Goal: Task Accomplishment & Management: Use online tool/utility

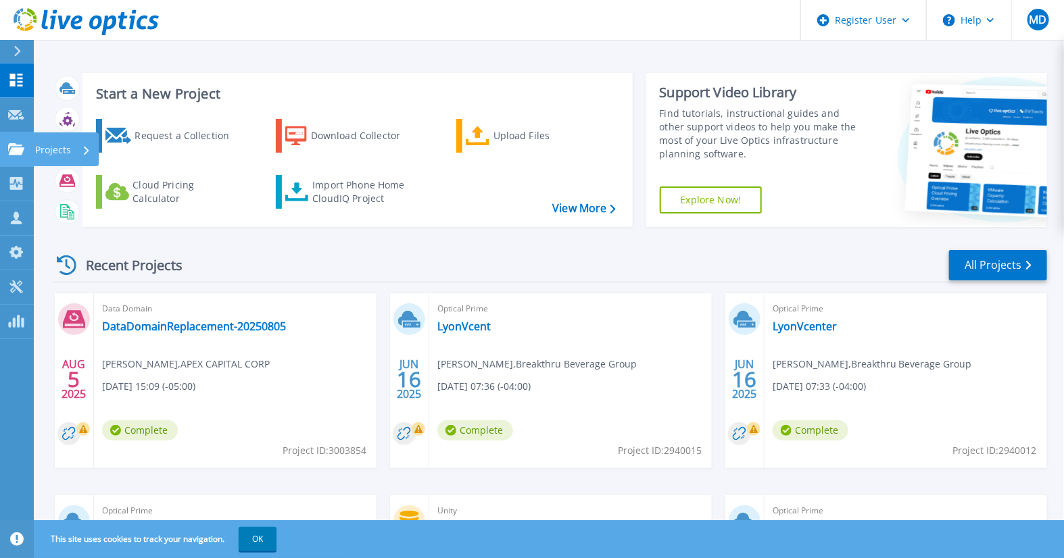
click at [18, 153] on icon at bounding box center [16, 148] width 16 height 11
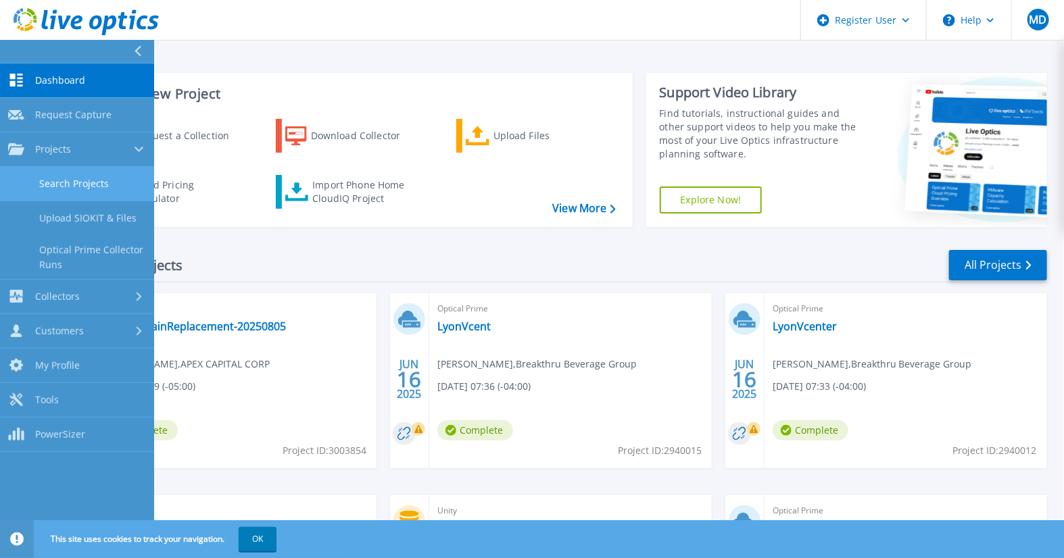
click at [91, 187] on link "Search Projects" at bounding box center [77, 184] width 154 height 34
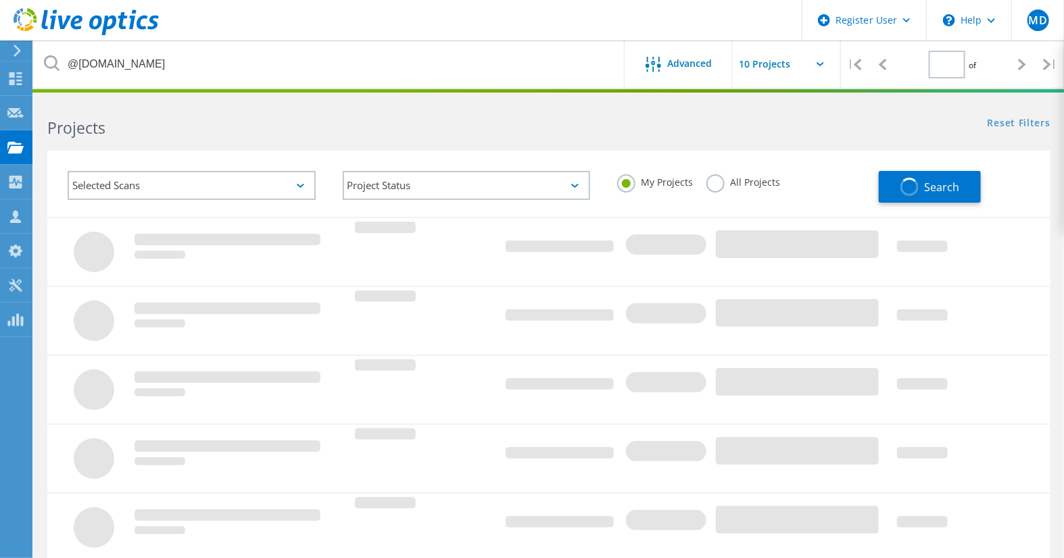
type input "1"
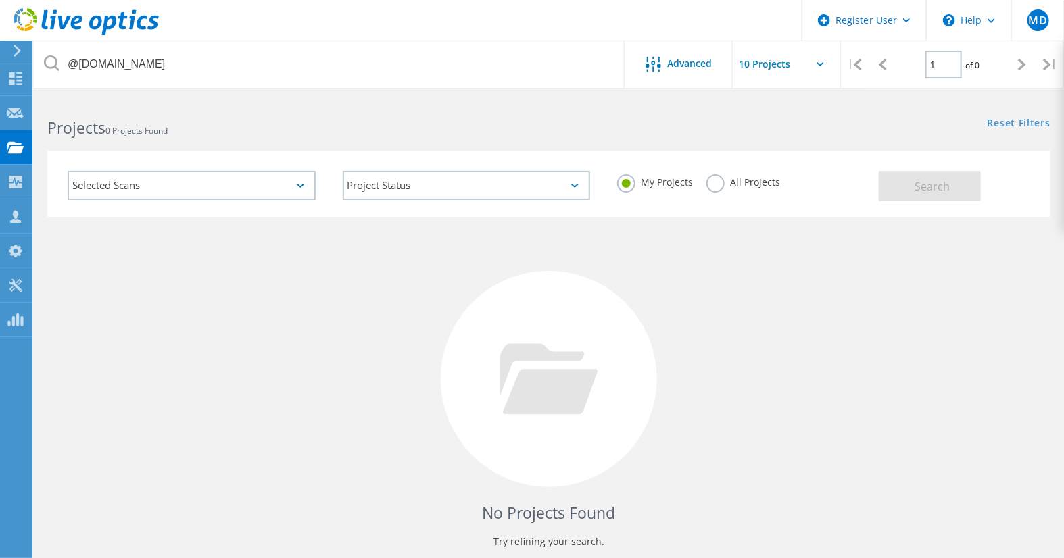
click at [268, 36] on header "Register User \n Help Explore Helpful Articles Contact Support MD Dell User [PE…" at bounding box center [532, 20] width 1064 height 41
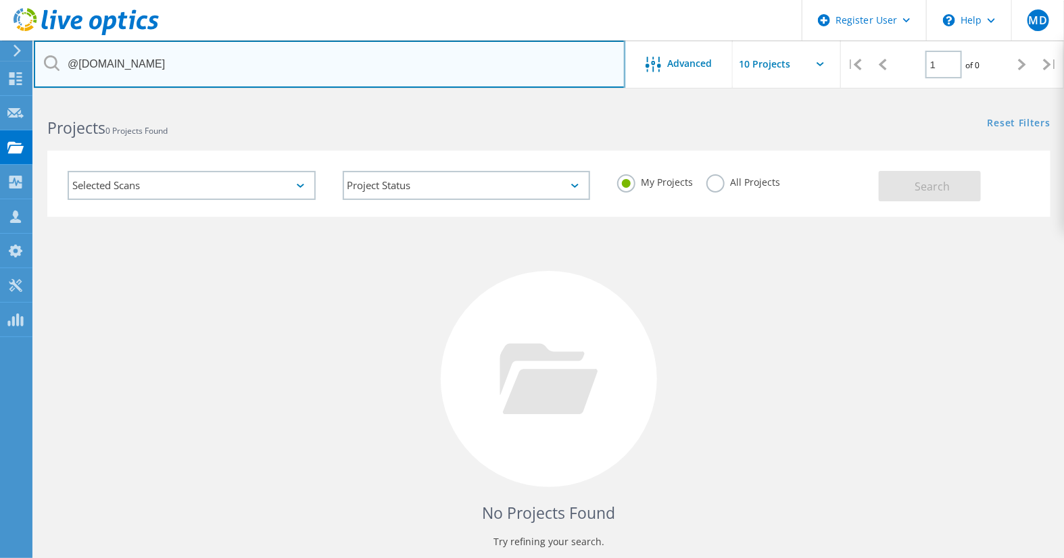
click at [262, 57] on input "@[DOMAIN_NAME]" at bounding box center [329, 64] width 591 height 47
type input "@[DOMAIN_NAME]"
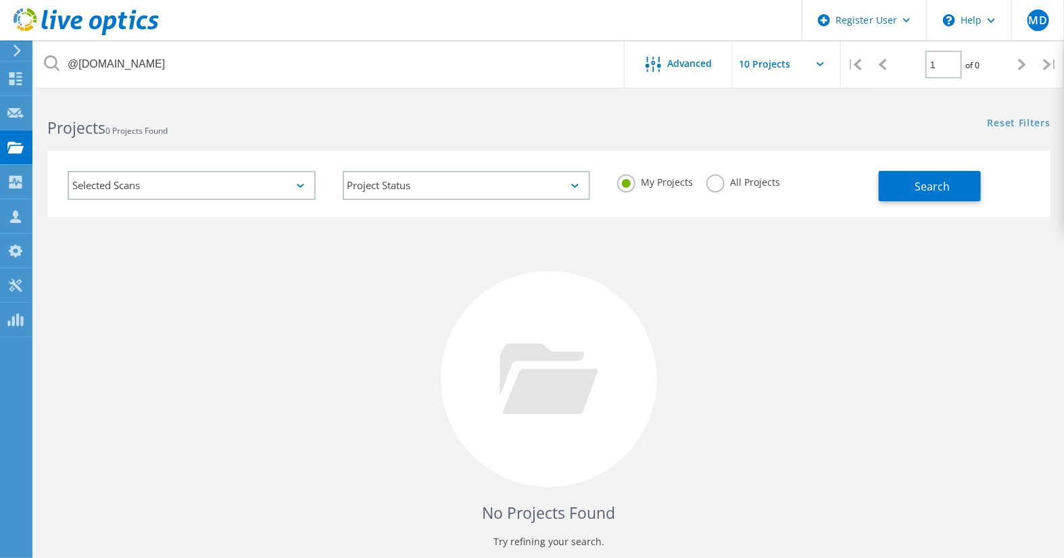
click at [766, 197] on div "My Projects All Projects" at bounding box center [740, 182] width 275 height 50
click at [764, 193] on div "All Projects" at bounding box center [743, 184] width 74 height 20
click at [767, 178] on label "All Projects" at bounding box center [743, 180] width 74 height 13
click at [0, 0] on input "All Projects" at bounding box center [0, 0] width 0 height 0
click at [904, 160] on div "Search" at bounding box center [961, 179] width 165 height 44
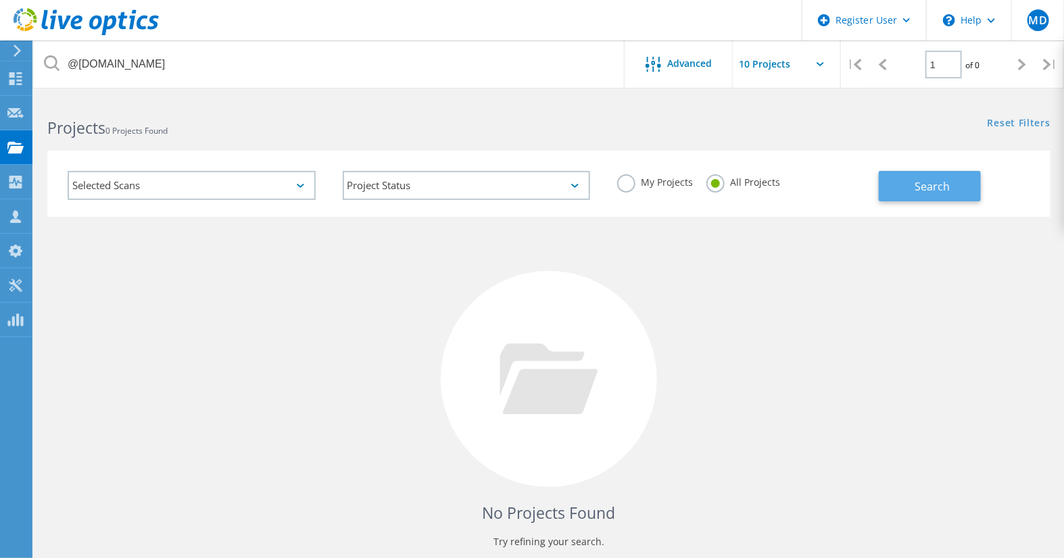
click at [916, 193] on span "Search" at bounding box center [931, 186] width 35 height 15
